Goal: Navigation & Orientation: Find specific page/section

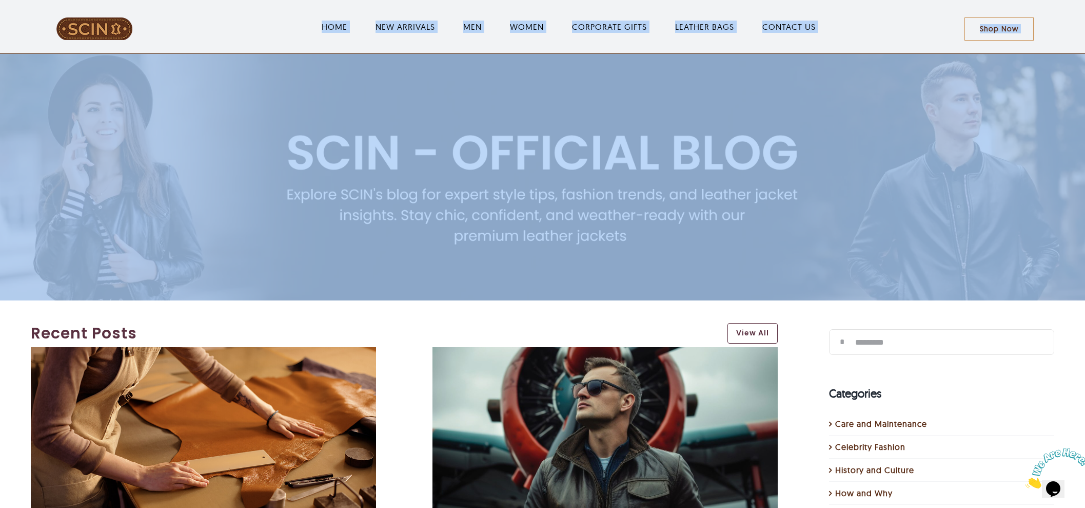
drag, startPoint x: 227, startPoint y: 34, endPoint x: 657, endPoint y: 229, distance: 471.8
drag, startPoint x: 529, startPoint y: 331, endPoint x: 529, endPoint y: 324, distance: 6.2
click at [529, 331] on link "Recent Posts" at bounding box center [374, 332] width 687 height 23
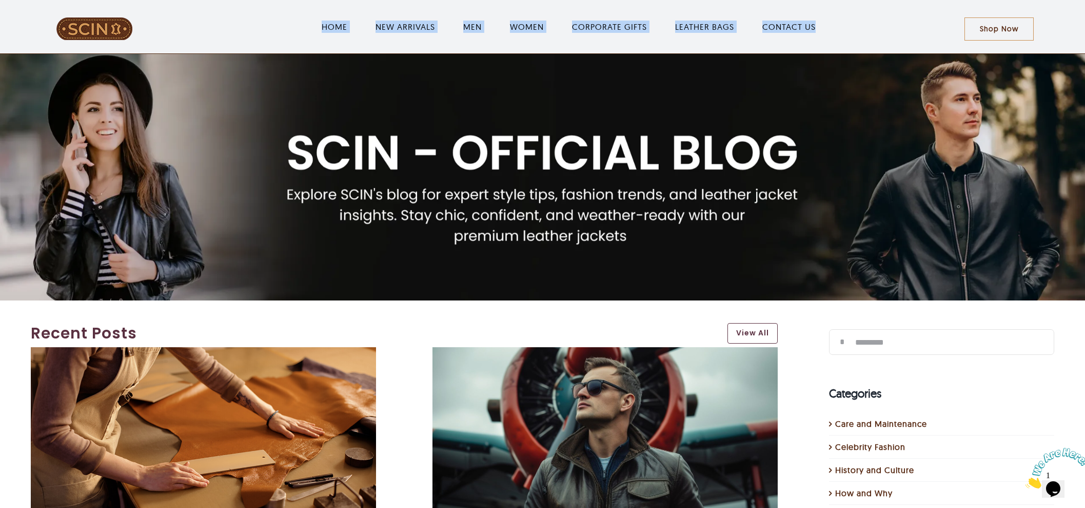
drag, startPoint x: 281, startPoint y: 31, endPoint x: 831, endPoint y: 12, distance: 551.0
click at [829, 12] on ul "HOME NEW ARRIVALS MEN WOMEN CORPORATE GIFTS LEATHER BAGS CONTACT US" at bounding box center [568, 26] width 791 height 33
click at [854, 29] on ul "HOME NEW ARRIVALS MEN WOMEN CORPORATE GIFTS LEATHER BAGS CONTACT US" at bounding box center [568, 26] width 791 height 33
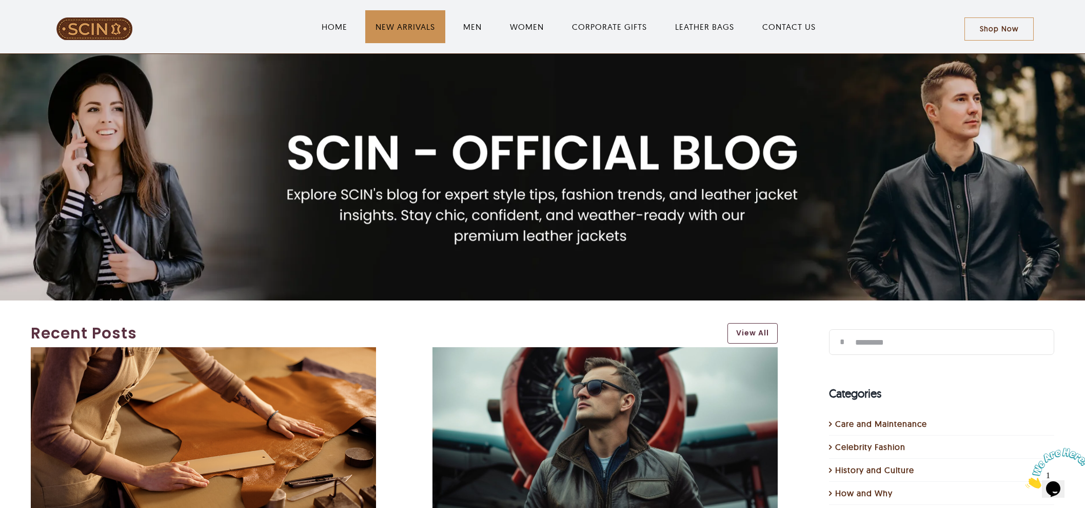
click at [399, 22] on span "NEW ARRIVALS" at bounding box center [406, 27] width 60 height 12
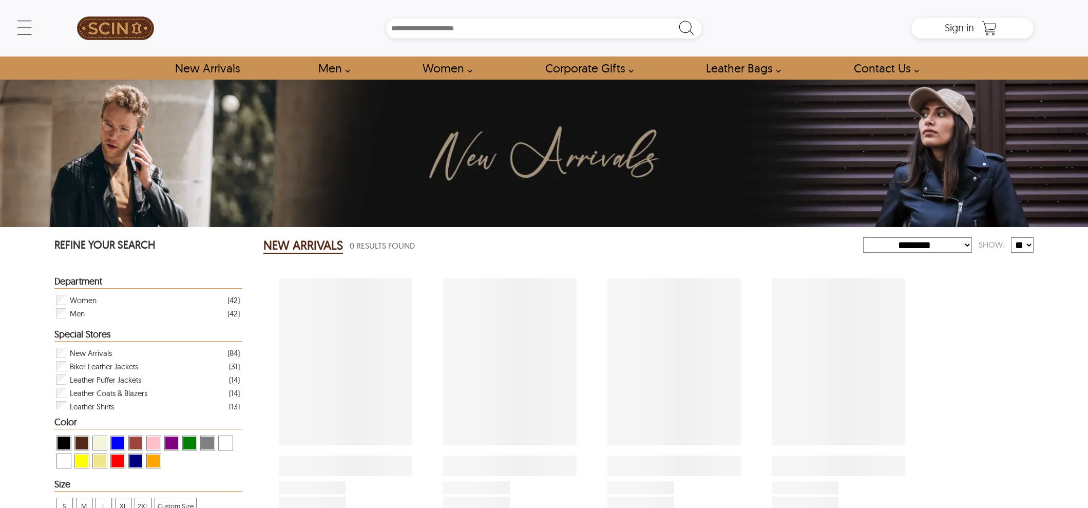
select select "********"
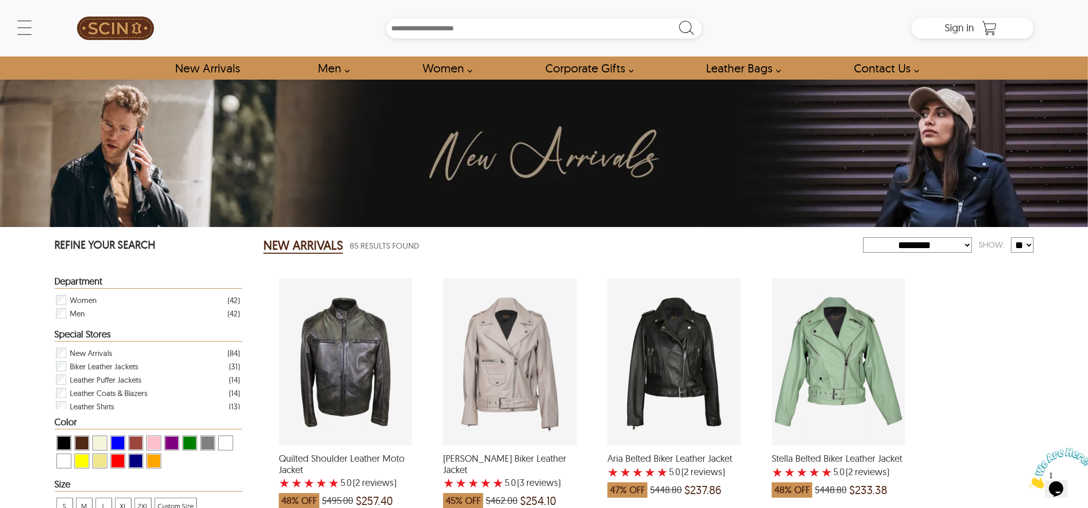
type input "******"
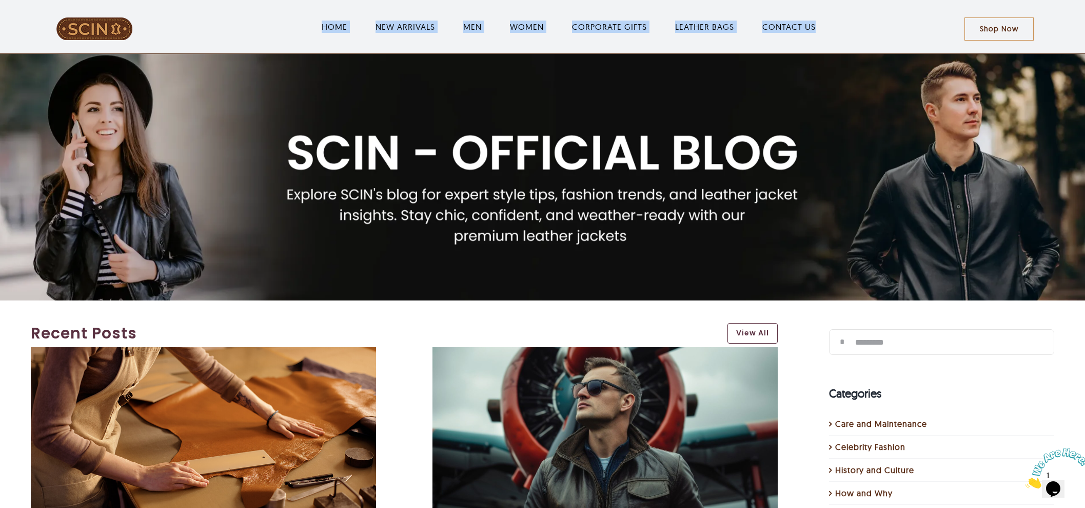
drag, startPoint x: 251, startPoint y: 30, endPoint x: 838, endPoint y: 29, distance: 586.6
click at [838, 29] on ul "HOME NEW ARRIVALS MEN WOMEN CORPORATE GIFTS LEATHER BAGS CONTACT US" at bounding box center [568, 26] width 791 height 33
click at [227, 27] on ul "HOME NEW ARRIVALS MEN WOMEN CORPORATE GIFTS LEATHER BAGS CONTACT US" at bounding box center [568, 26] width 791 height 33
